Goal: Task Accomplishment & Management: Manage account settings

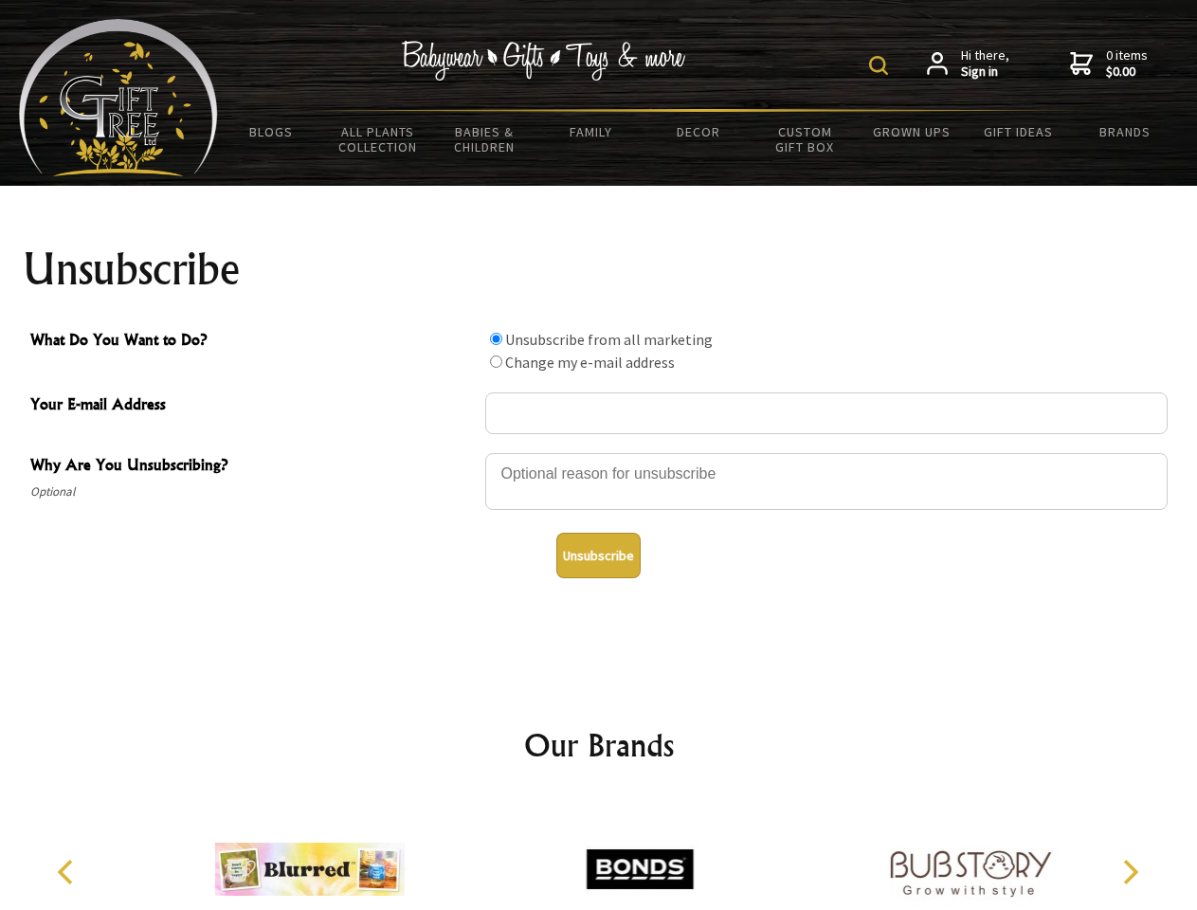
click at [881, 65] on img at bounding box center [878, 65] width 19 height 19
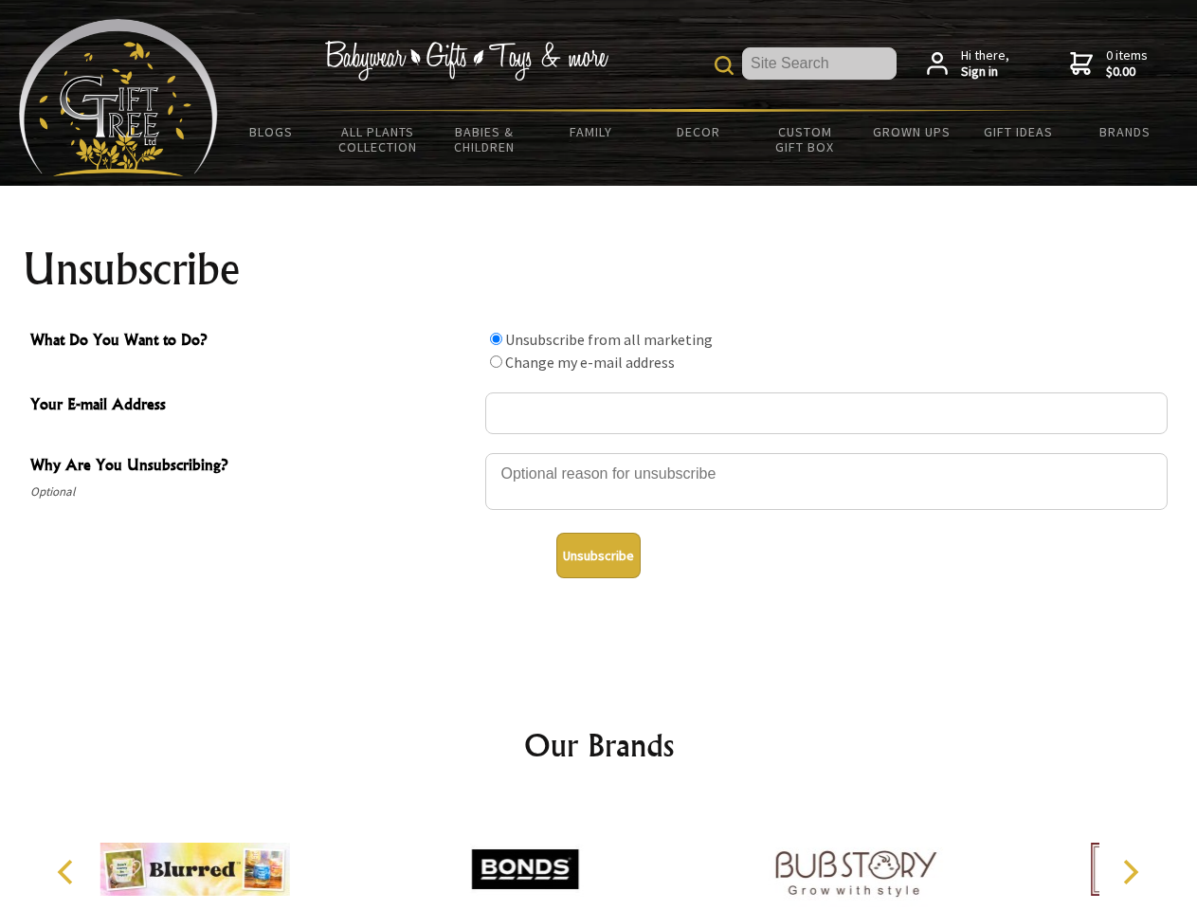
click at [599, 452] on div at bounding box center [826, 484] width 682 height 66
click at [496, 338] on input "What Do You Want to Do?" at bounding box center [496, 339] width 12 height 12
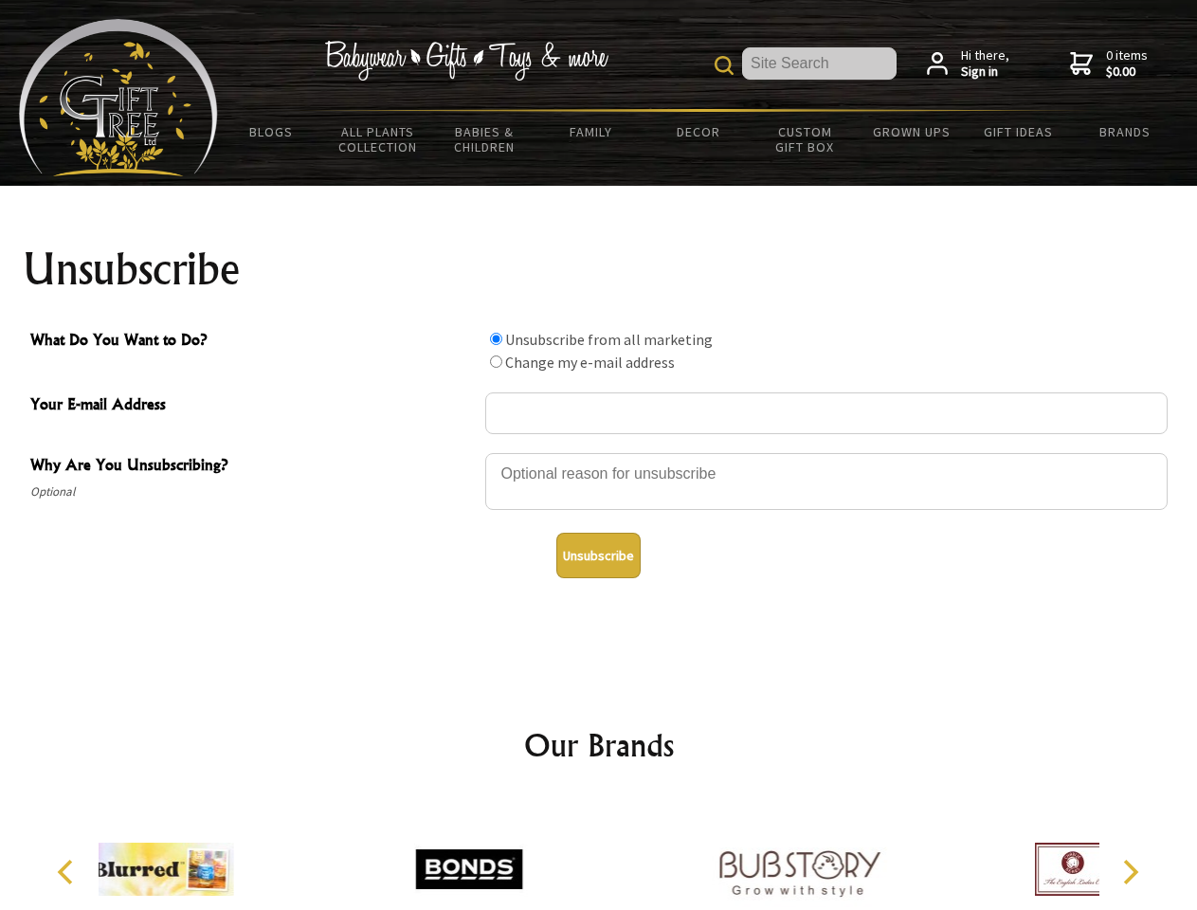
click at [496, 361] on input "What Do You Want to Do?" at bounding box center [496, 361] width 12 height 12
radio input "true"
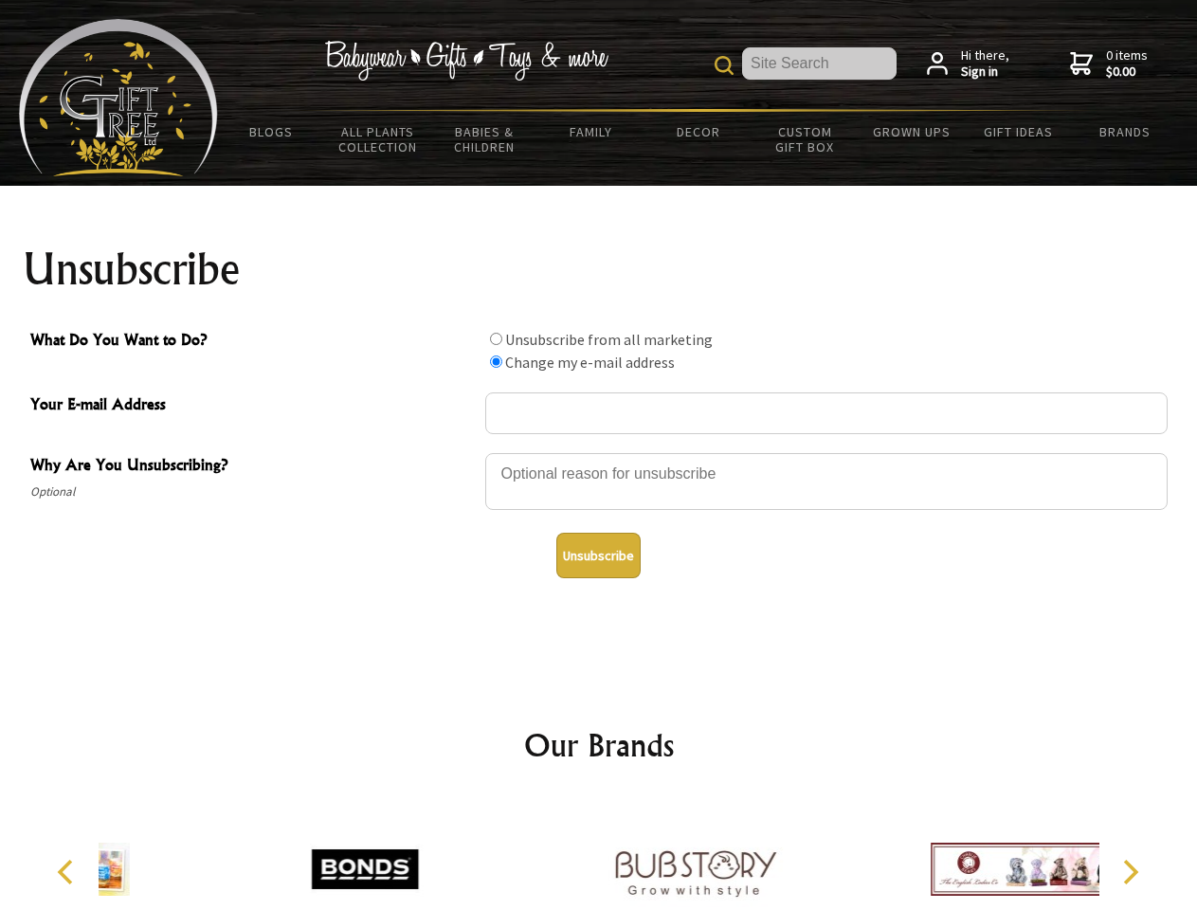
click at [598, 555] on button "Unsubscribe" at bounding box center [598, 555] width 84 height 45
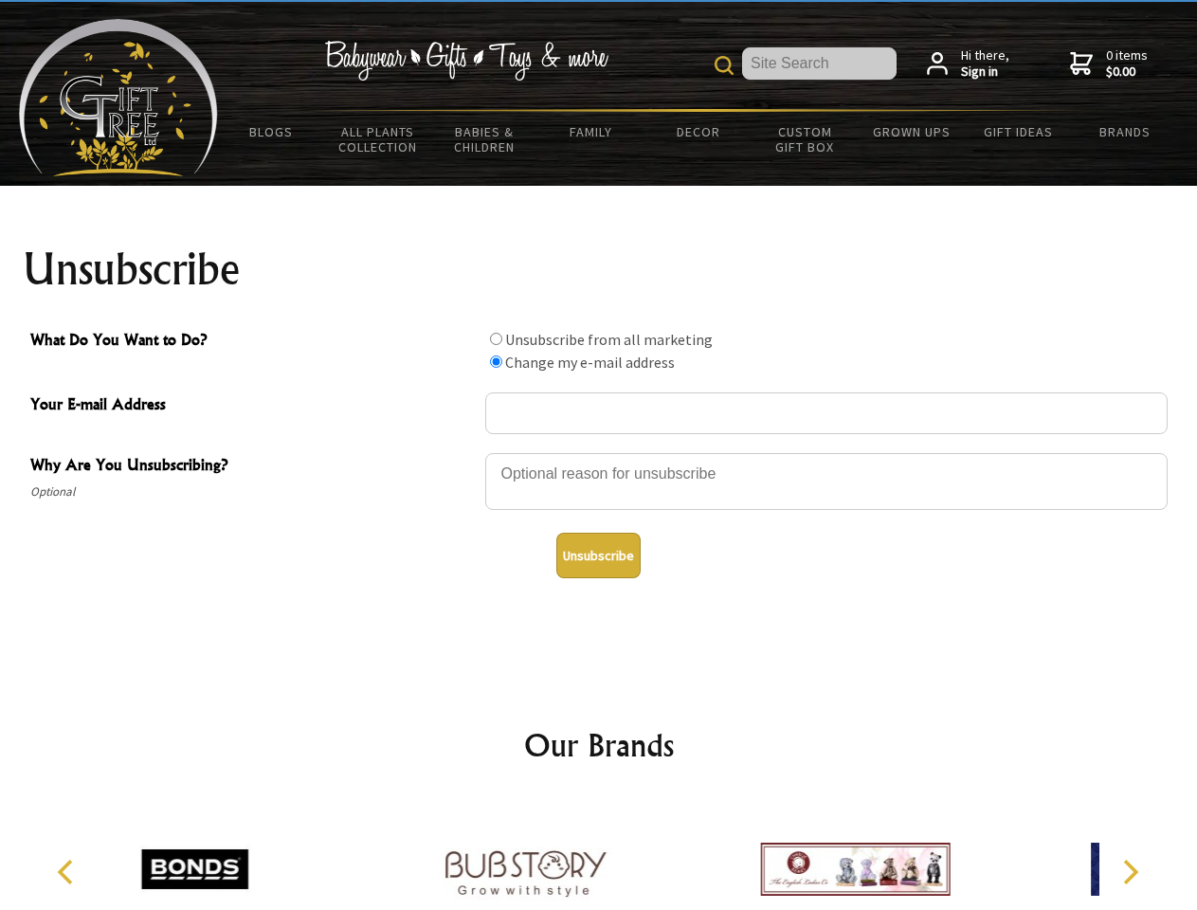
click at [68, 872] on icon "Previous" at bounding box center [67, 871] width 25 height 25
click at [1129, 872] on icon "Next" at bounding box center [1128, 871] width 25 height 25
